Goal: Information Seeking & Learning: Learn about a topic

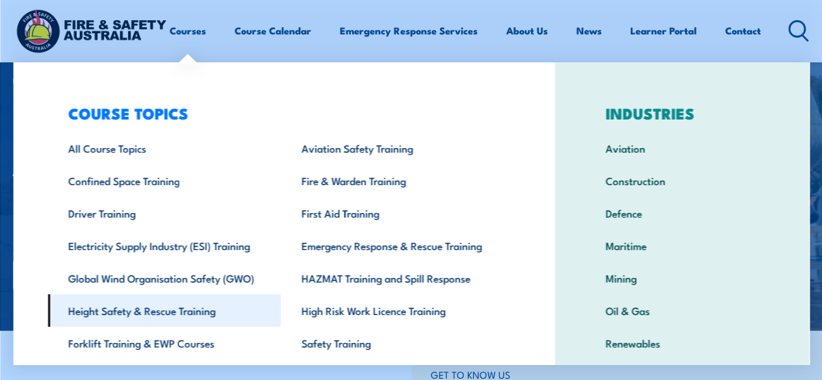
scroll to position [52, 0]
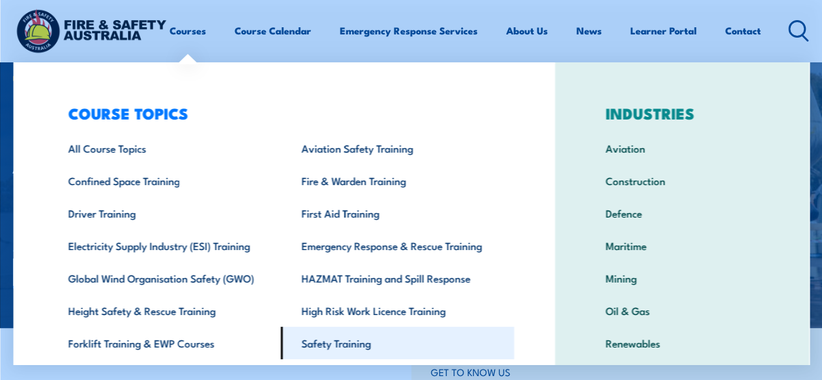
click at [335, 343] on link "Safety Training" at bounding box center [397, 343] width 233 height 33
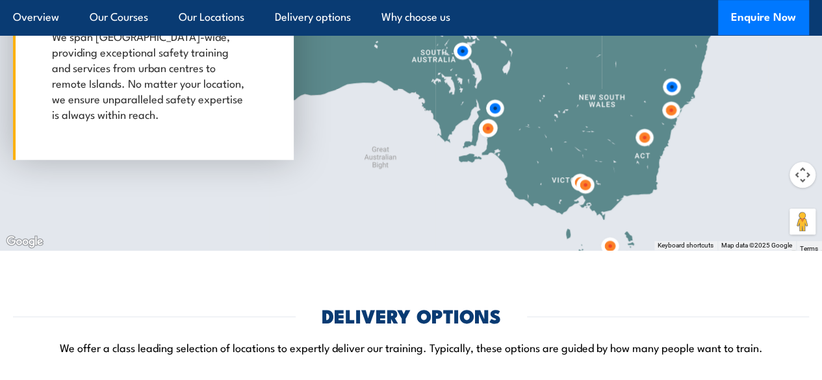
scroll to position [2965, 0]
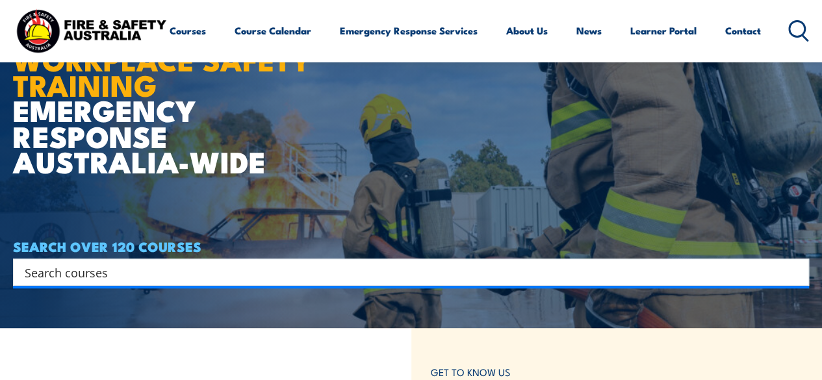
click at [789, 42] on icon at bounding box center [799, 30] width 21 height 21
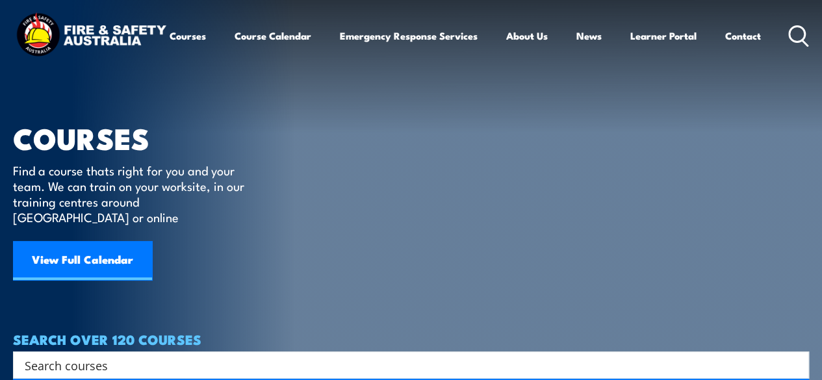
click at [161, 356] on input "Search input" at bounding box center [403, 366] width 756 height 20
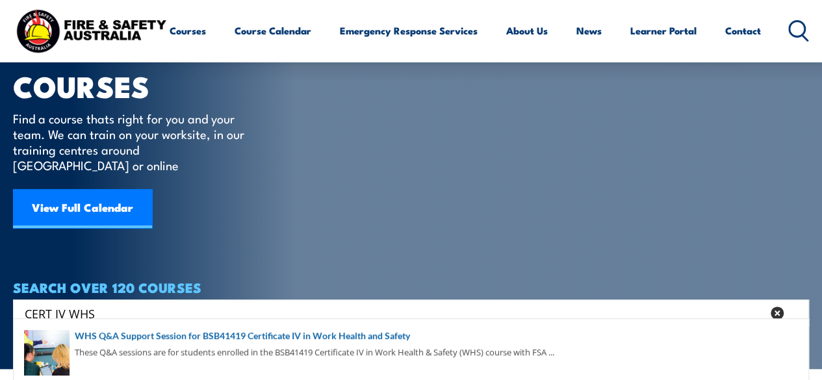
scroll to position [78, 0]
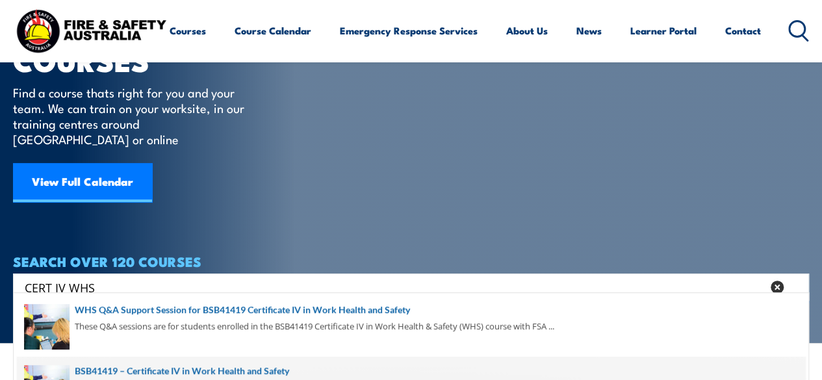
type input "CERT IV WHS"
